Goal: Task Accomplishment & Management: Complete application form

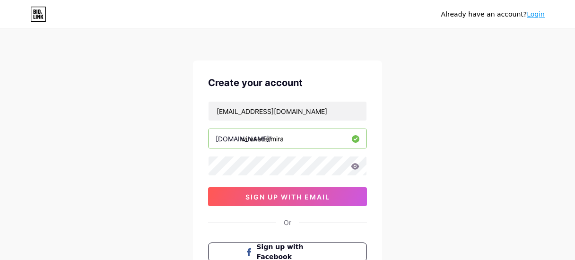
type input "wirexedelmira"
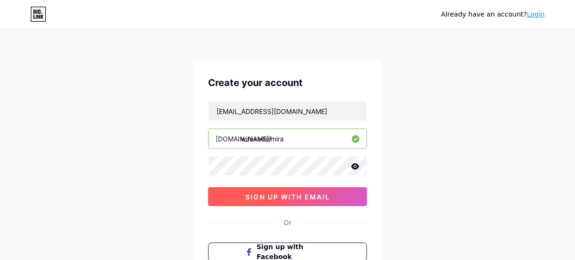
click at [292, 197] on span "sign up with email" at bounding box center [287, 197] width 85 height 8
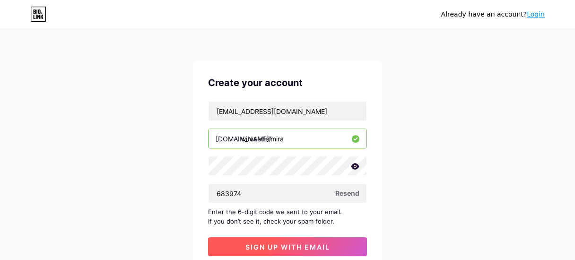
type input "683974"
click at [299, 243] on span "sign up with email" at bounding box center [287, 247] width 85 height 8
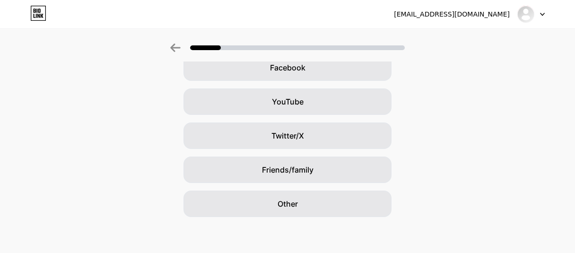
scroll to position [155, 0]
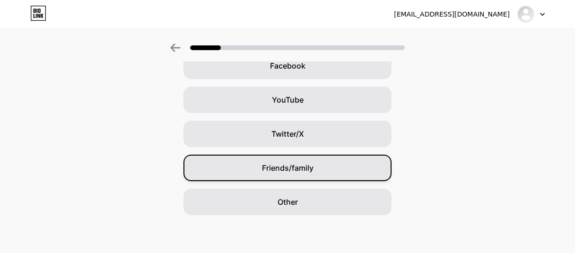
click at [325, 170] on div "Friends/family" at bounding box center [287, 168] width 208 height 26
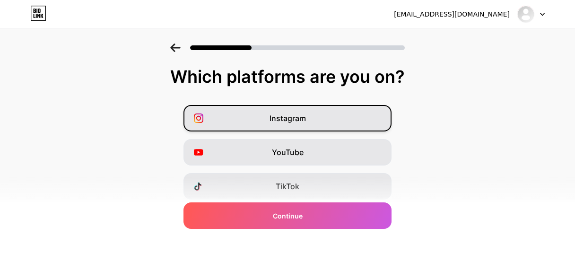
click at [310, 122] on div "Instagram" at bounding box center [287, 118] width 208 height 26
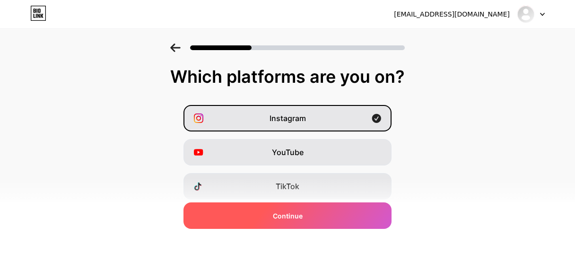
click at [321, 209] on div "Continue" at bounding box center [287, 215] width 208 height 26
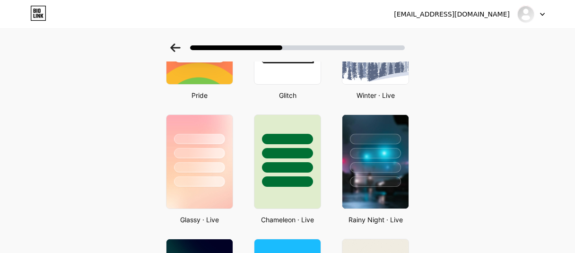
scroll to position [256, 0]
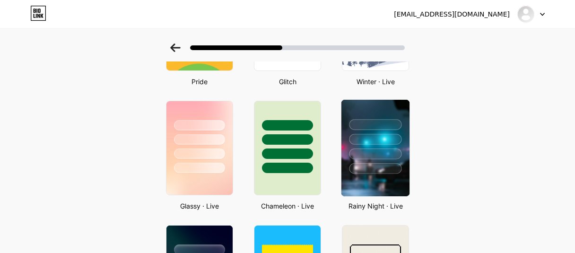
click at [390, 134] on div at bounding box center [375, 139] width 52 height 11
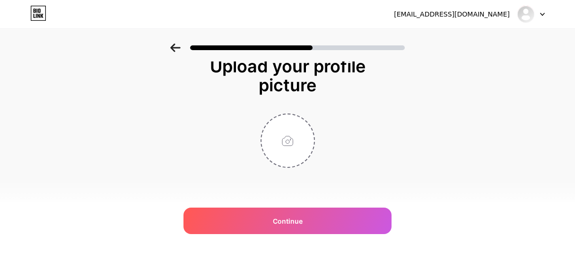
scroll to position [0, 0]
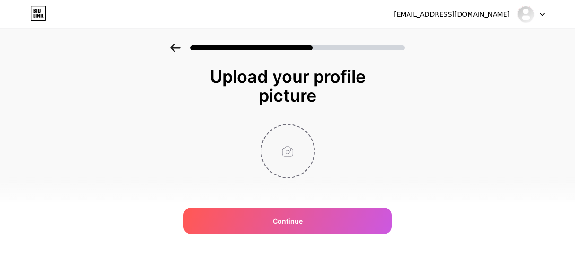
click at [298, 147] on input "file" at bounding box center [287, 151] width 52 height 52
type input "C:\fakepath\photo_2025-02-14_01-26-08.jpg"
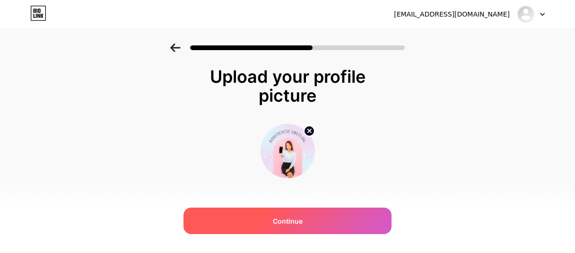
click at [296, 222] on span "Continue" at bounding box center [288, 221] width 30 height 10
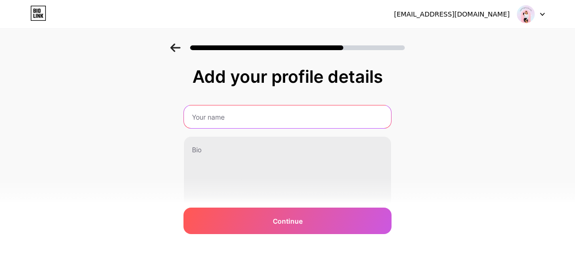
click at [283, 120] on input "text" at bounding box center [287, 116] width 207 height 23
type input "a"
type input "Inicia como Asistente Virtual"
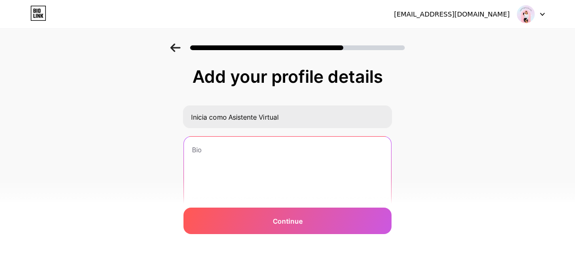
click at [251, 138] on textarea at bounding box center [287, 175] width 207 height 76
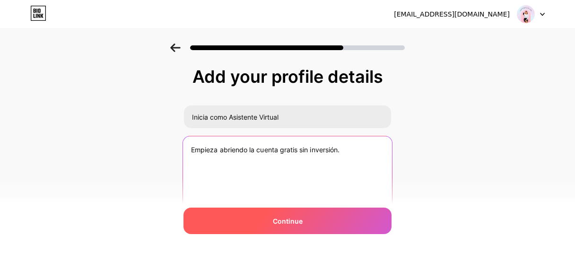
type textarea "Empieza abriendo la cuenta gratis sin inversión."
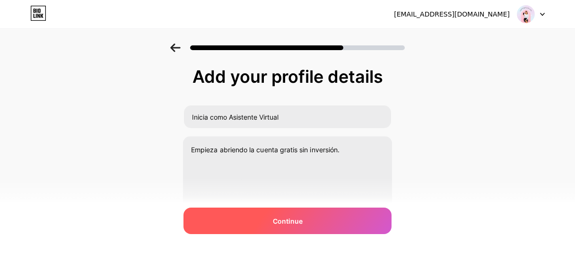
click at [296, 220] on span "Continue" at bounding box center [288, 221] width 30 height 10
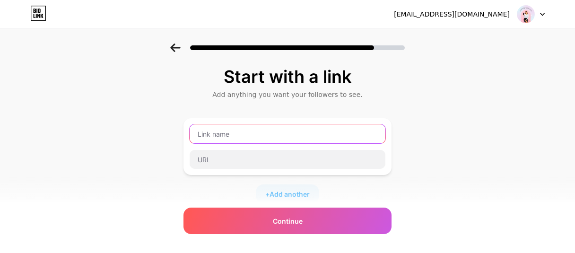
click at [275, 136] on input "text" at bounding box center [288, 133] width 196 height 19
type input "Abre tu cuenta Ahora"
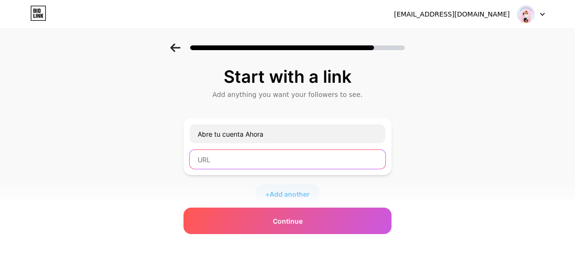
click at [264, 156] on input "text" at bounding box center [288, 159] width 196 height 19
paste input "[URL][DOMAIN_NAME][PERSON_NAME]"
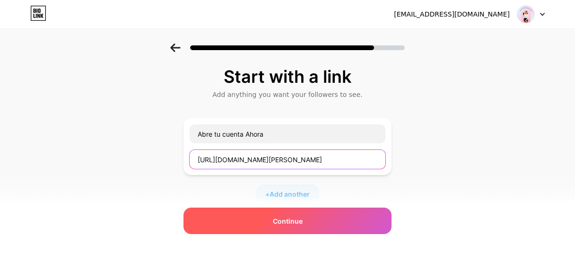
type input "[URL][DOMAIN_NAME][PERSON_NAME]"
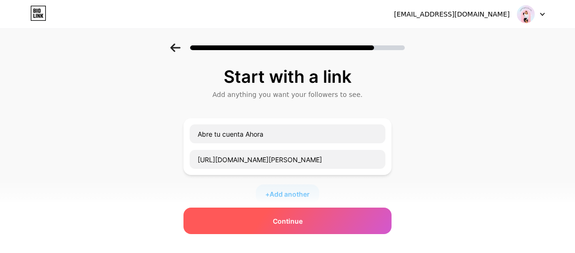
scroll to position [0, 0]
click at [288, 216] on span "Continue" at bounding box center [288, 221] width 30 height 10
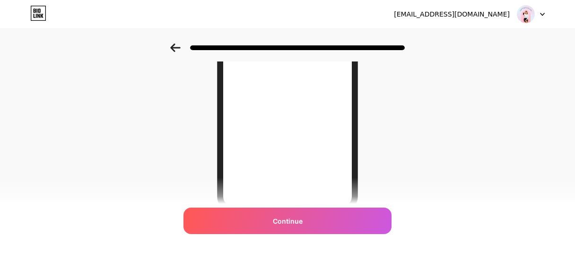
scroll to position [184, 0]
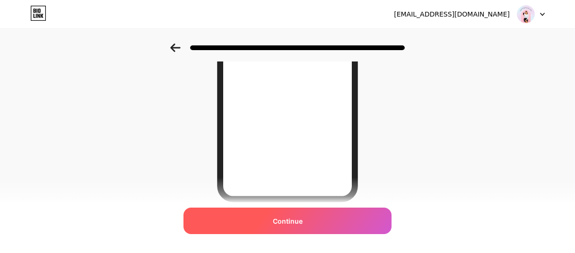
click at [356, 214] on div "Continue" at bounding box center [287, 220] width 208 height 26
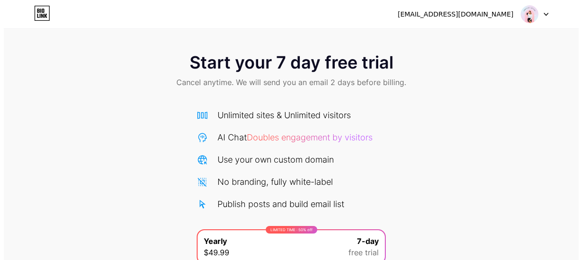
scroll to position [120, 0]
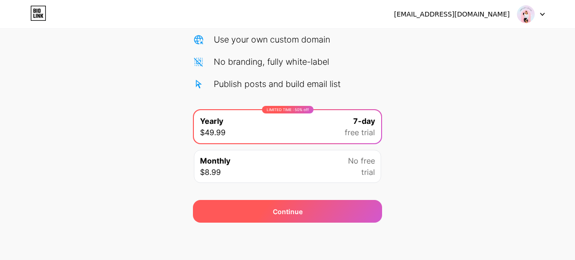
click at [286, 207] on div "Continue" at bounding box center [288, 212] width 30 height 10
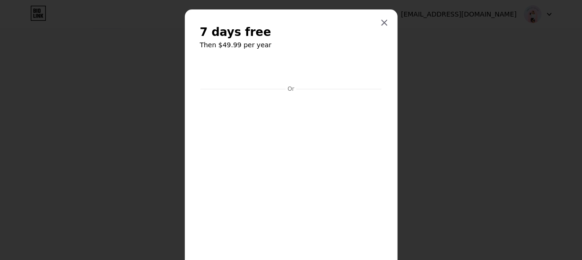
scroll to position [270, 0]
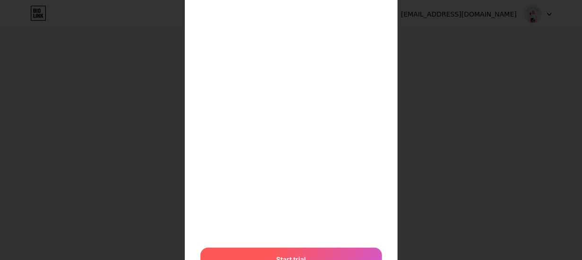
click at [301, 251] on div "Start trial" at bounding box center [291, 259] width 182 height 23
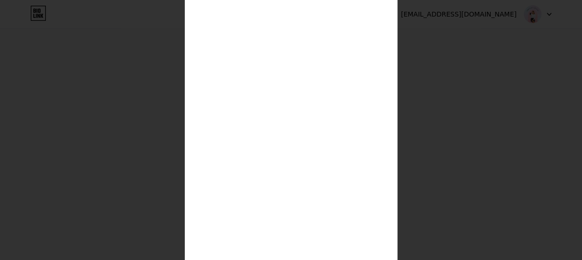
scroll to position [0, 0]
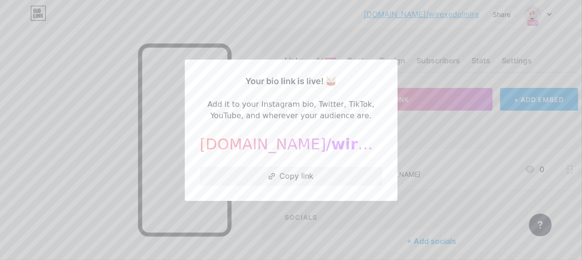
drag, startPoint x: 581, startPoint y: 142, endPoint x: 567, endPoint y: 85, distance: 58.8
click at [275, 176] on icon at bounding box center [271, 176] width 7 height 7
click at [241, 25] on div at bounding box center [291, 130] width 582 height 260
